Goal: Check status: Check status

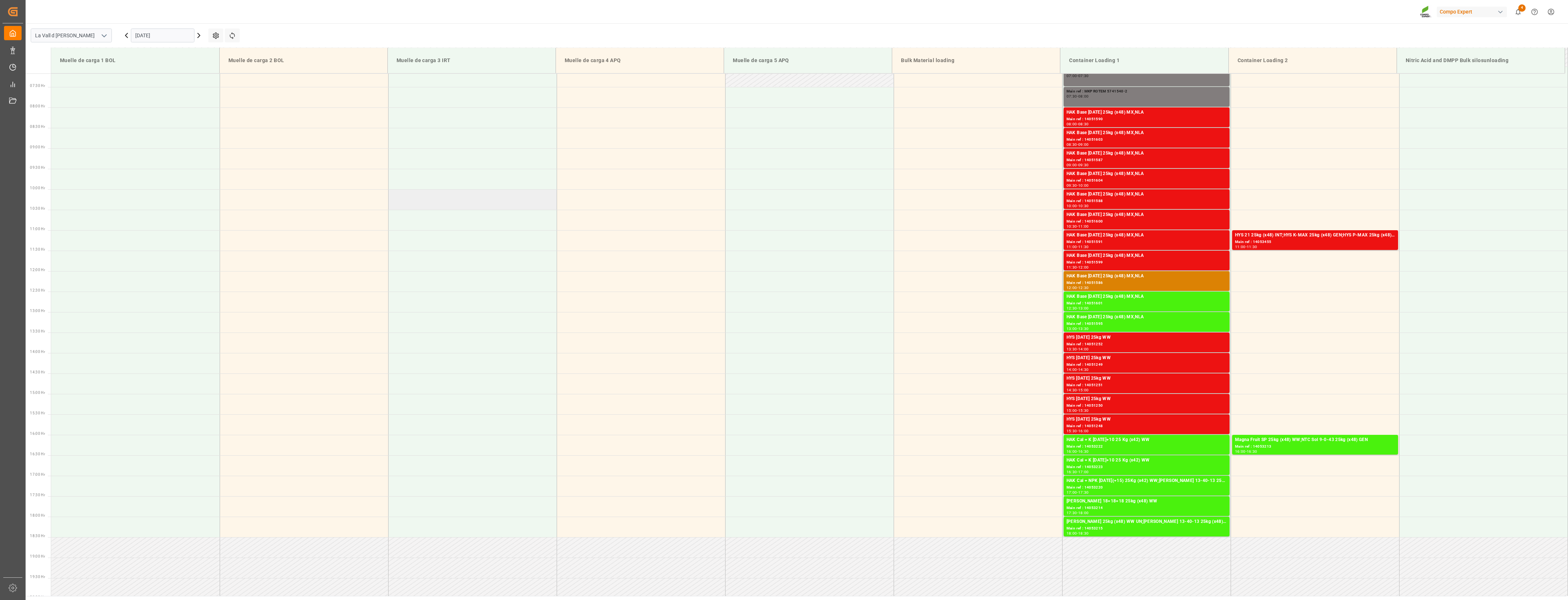
scroll to position [323, 0]
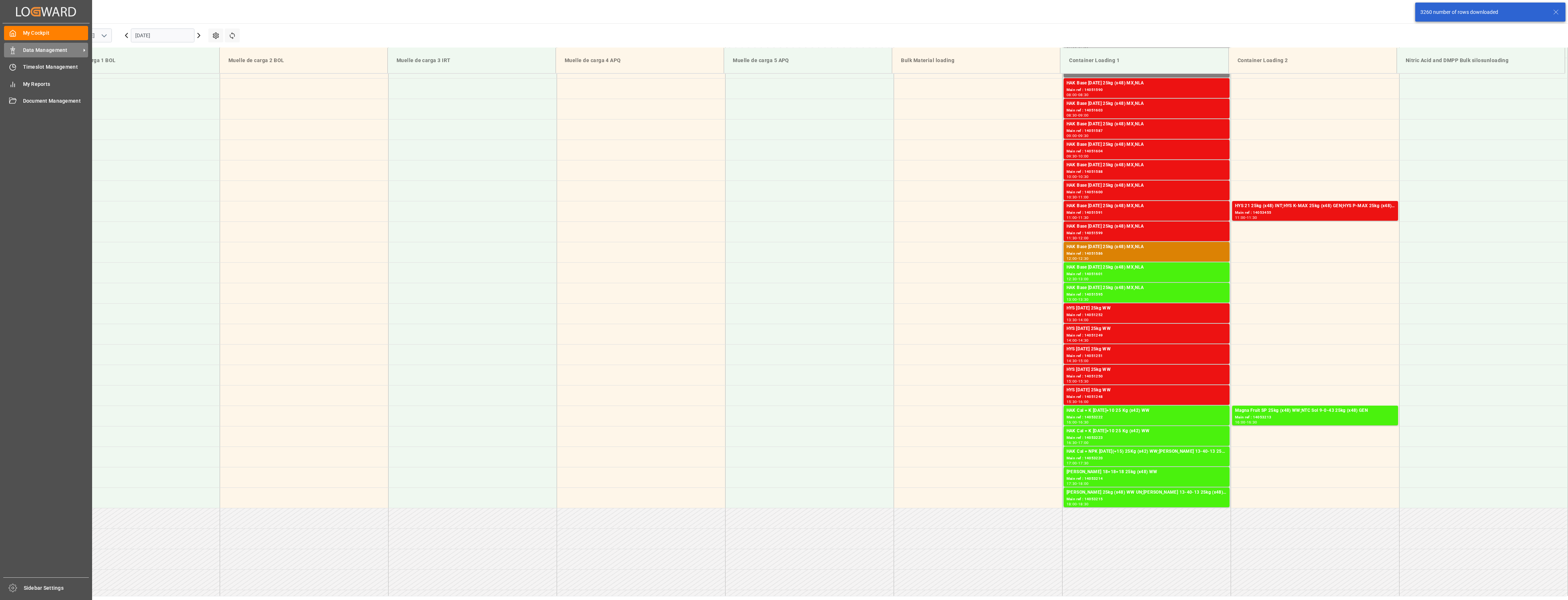
click at [31, 52] on span "Data Management" at bounding box center [52, 50] width 58 height 8
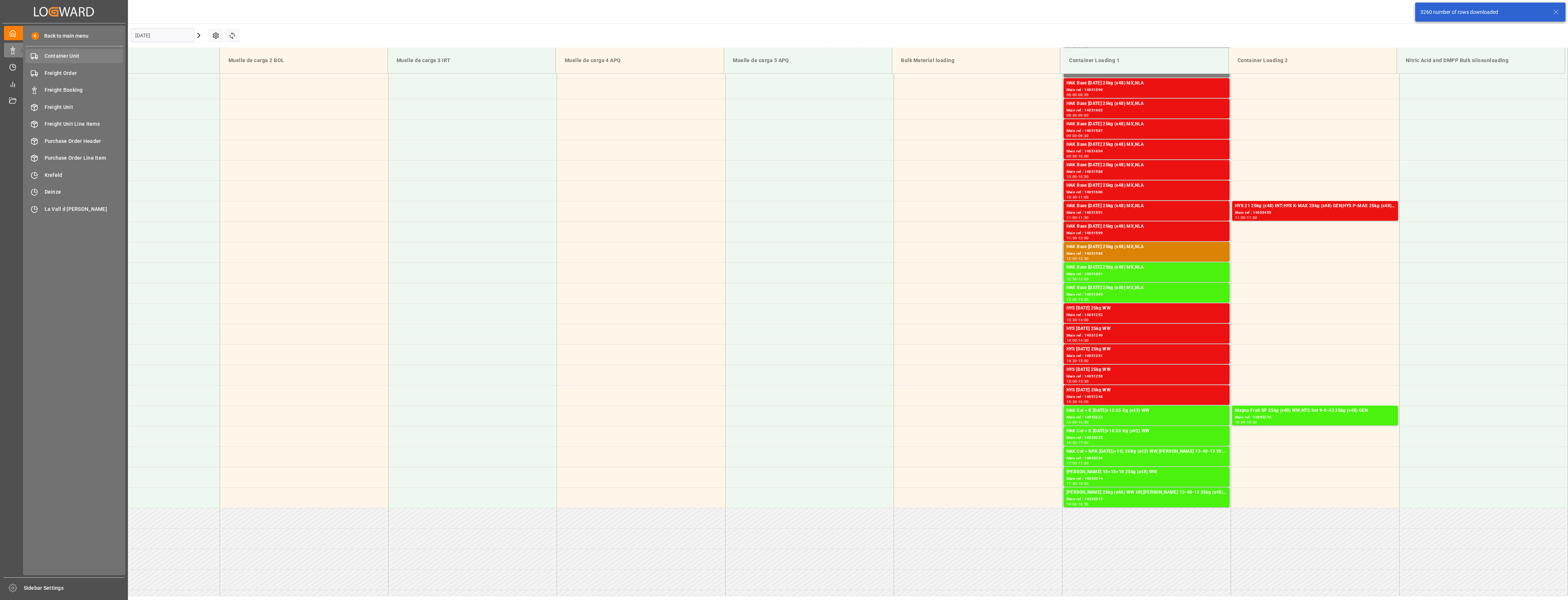
click at [83, 60] on span "Container Unit" at bounding box center [83, 56] width 79 height 8
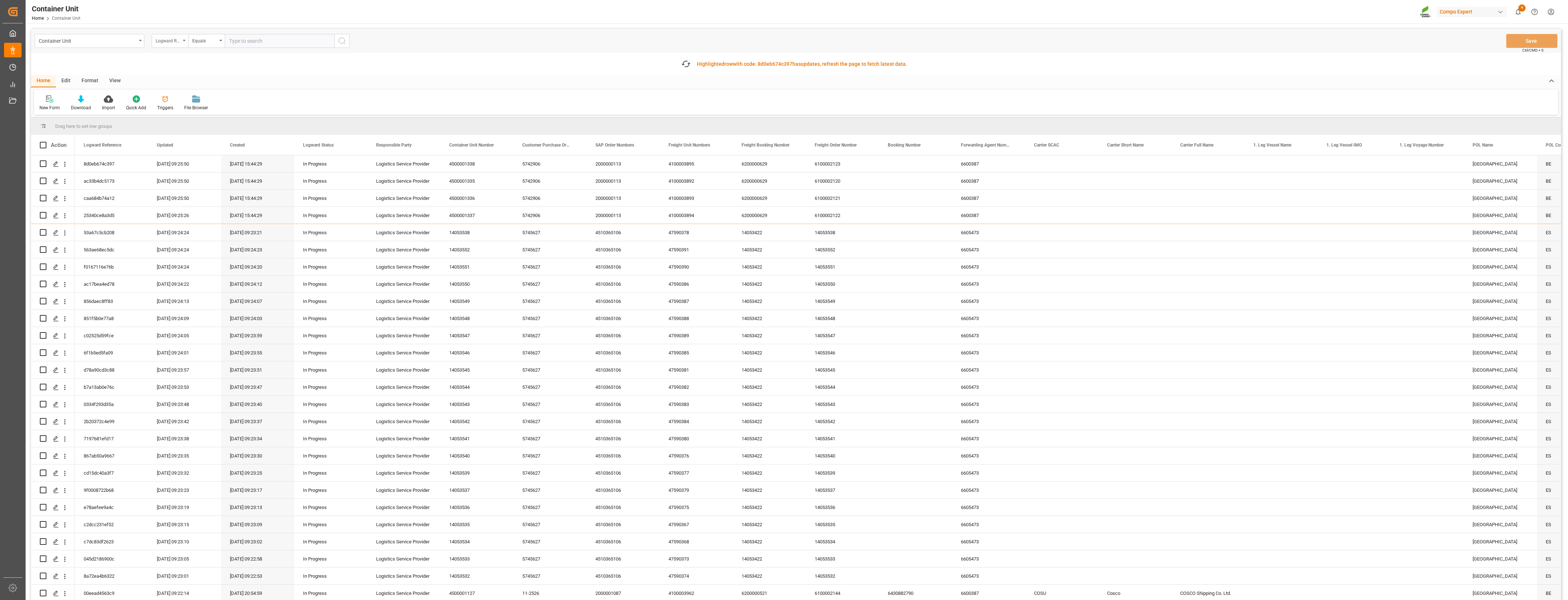
click at [183, 41] on icon "open menu" at bounding box center [184, 40] width 3 height 1
type input "sap"
click at [184, 78] on div "SAP Order Numbers" at bounding box center [206, 74] width 109 height 15
click at [220, 40] on icon "open menu" at bounding box center [220, 40] width 3 height 1
click at [203, 89] on div "Fuzzy search" at bounding box center [243, 89] width 109 height 15
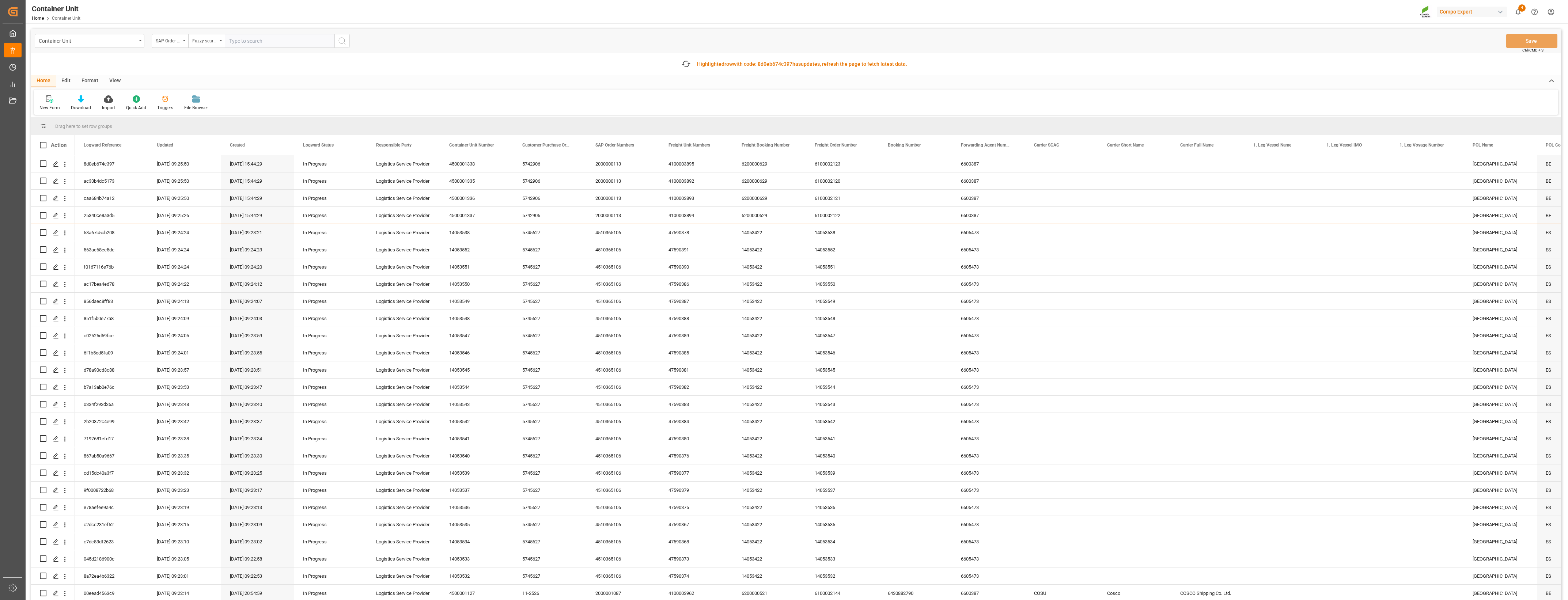
click at [270, 45] on input "text" at bounding box center [279, 41] width 110 height 14
paste input "4510365106"
type input "4510365106"
